Goal: Task Accomplishment & Management: Use online tool/utility

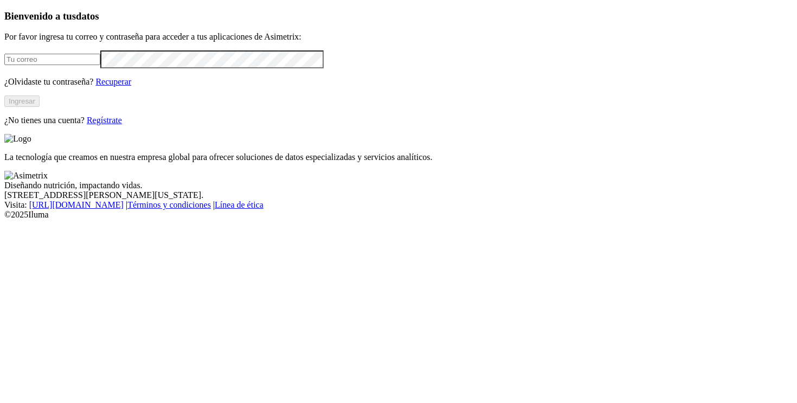
click at [100, 65] on input "email" at bounding box center [52, 59] width 96 height 11
type input "valeria.restrepo@premexcorp.com"
click at [40, 107] on button "Ingresar" at bounding box center [21, 100] width 35 height 11
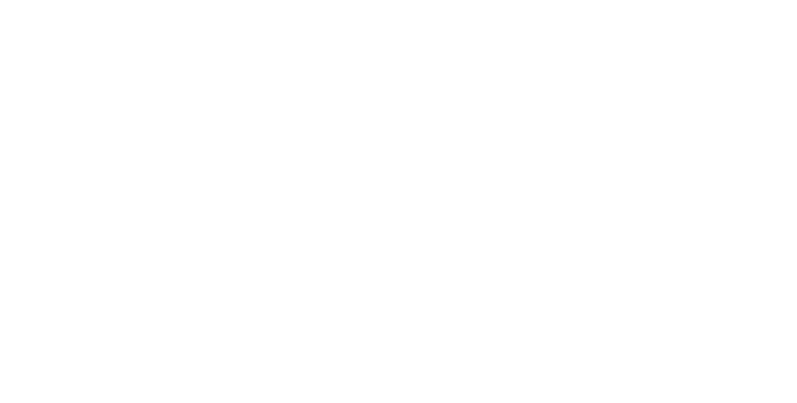
type input "fal"
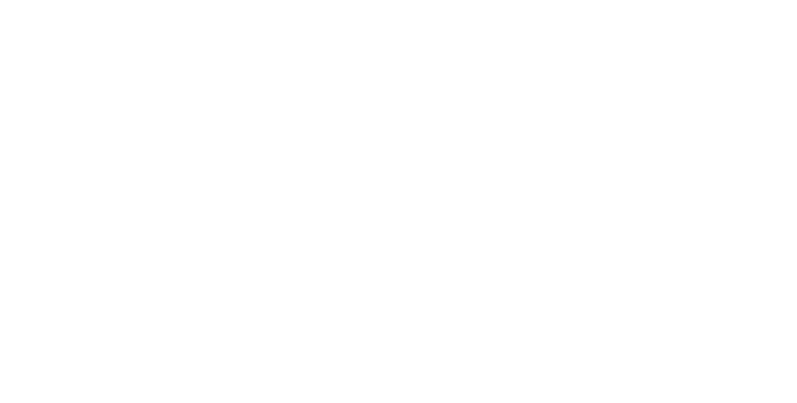
type input "e"
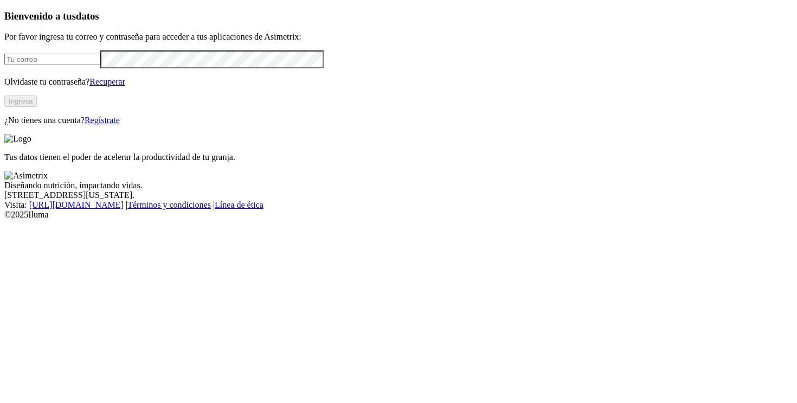
click at [100, 65] on input "email" at bounding box center [52, 59] width 96 height 11
type input "[PERSON_NAME][EMAIL_ADDRESS][PERSON_NAME][DOMAIN_NAME]"
click at [37, 107] on button "Ingresa" at bounding box center [20, 100] width 33 height 11
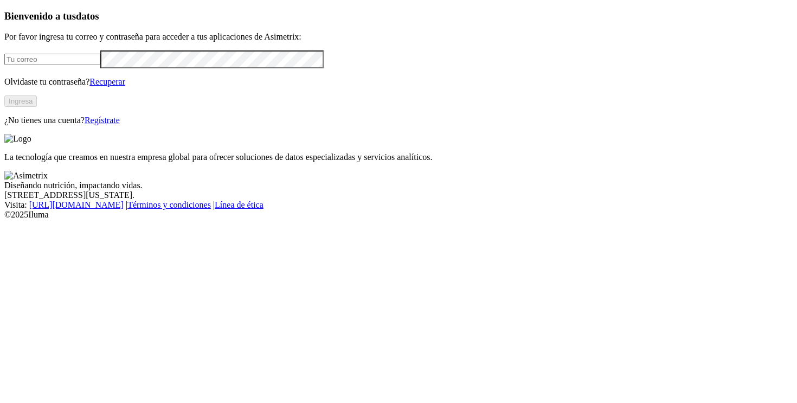
click at [100, 65] on input "email" at bounding box center [52, 59] width 96 height 11
type input "[PERSON_NAME][EMAIL_ADDRESS][PERSON_NAME][DOMAIN_NAME]"
click at [37, 107] on button "Ingresa" at bounding box center [20, 100] width 33 height 11
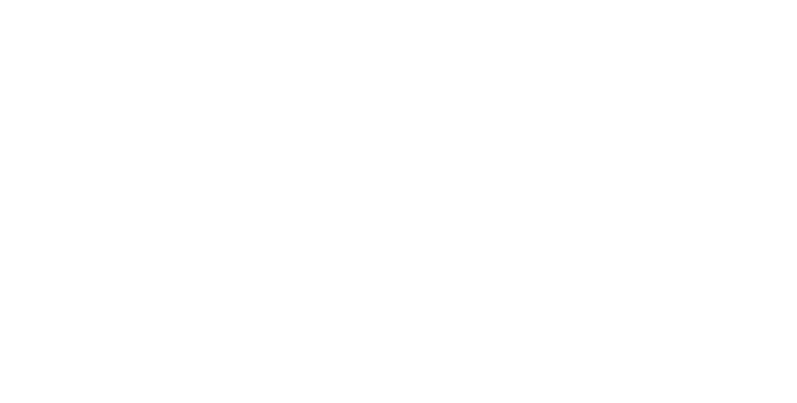
type input "RIN"
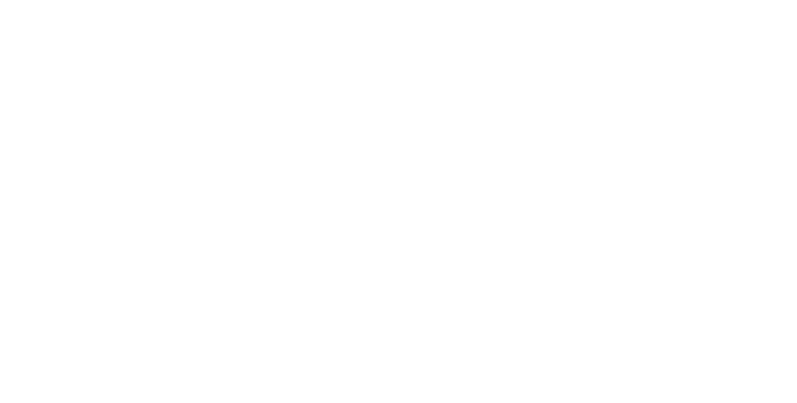
type input "consu"
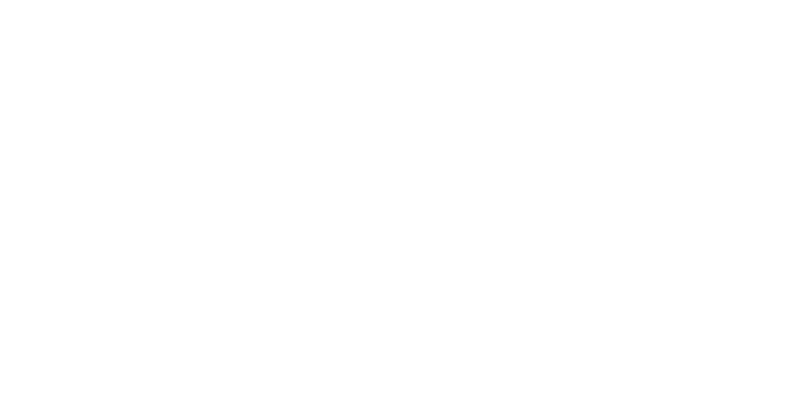
type input "elr"
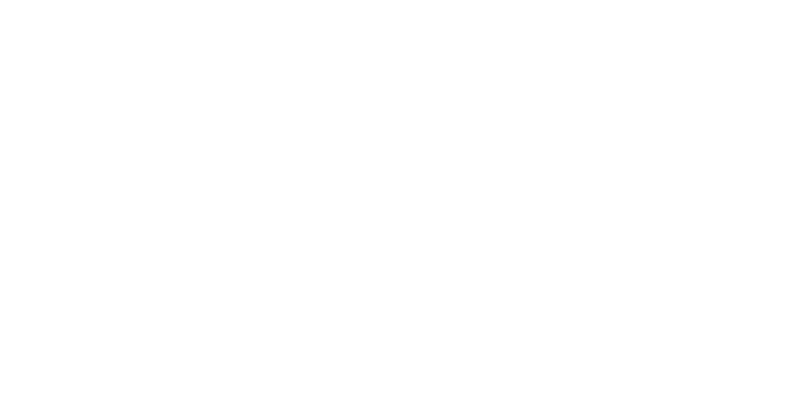
type input "asim"
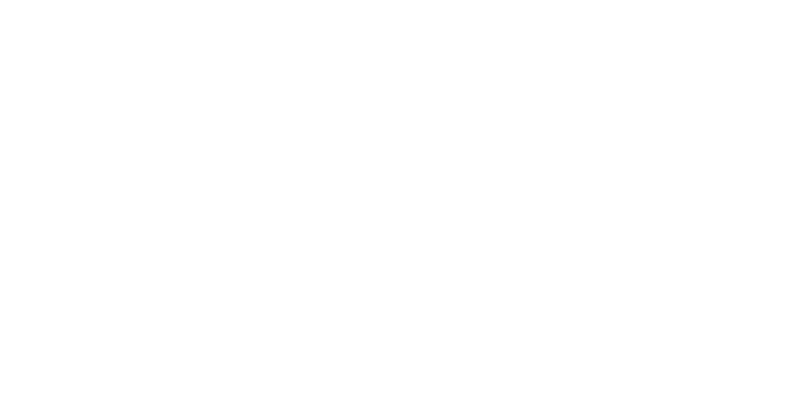
type input "c"
type input "elr"
